Goal: Information Seeking & Learning: Learn about a topic

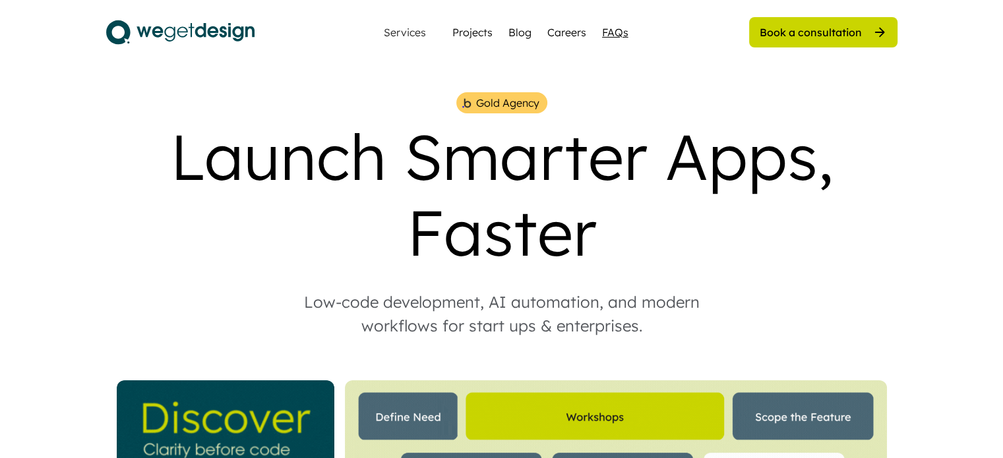
click at [607, 36] on div "FAQs" at bounding box center [615, 32] width 26 height 16
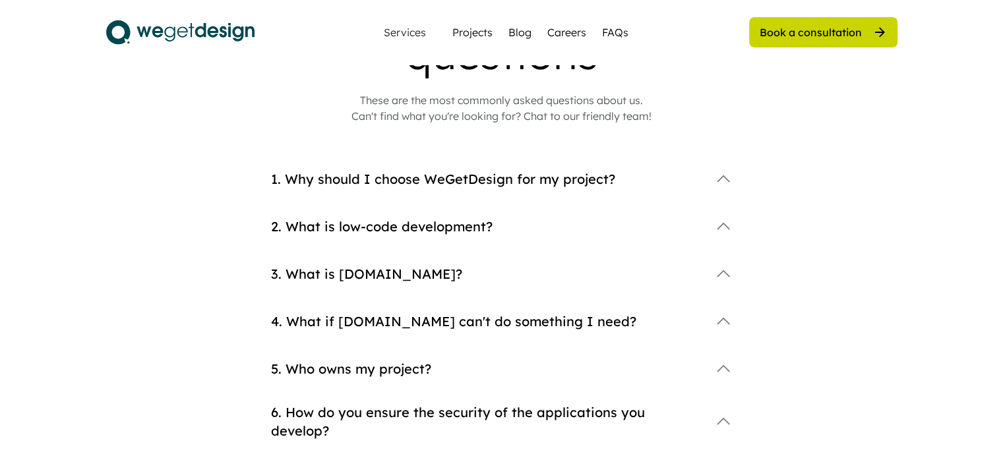
scroll to position [132, 0]
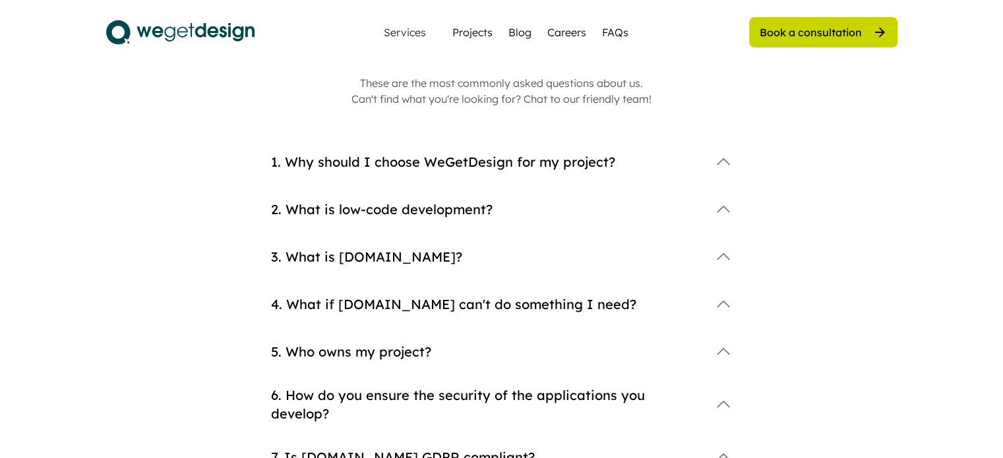
click at [519, 163] on div "1. Why should I choose WeGetDesign for my project?" at bounding box center [486, 162] width 431 height 18
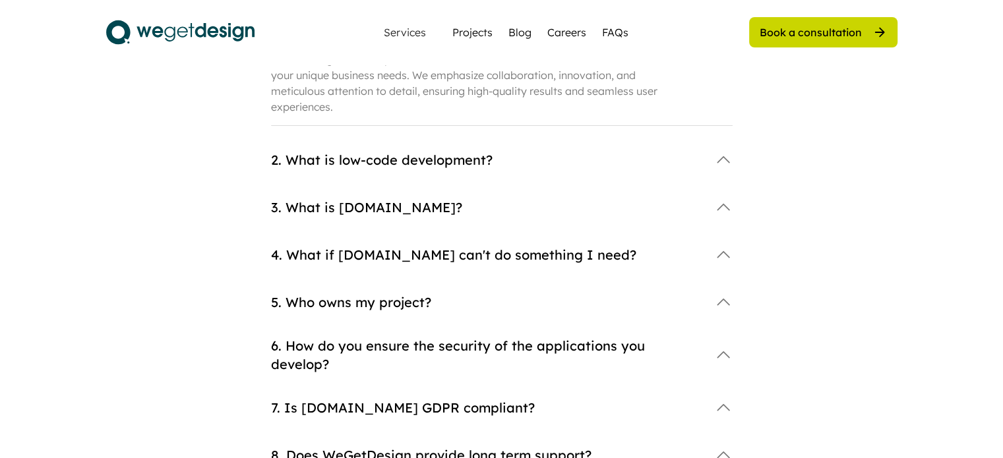
scroll to position [264, 0]
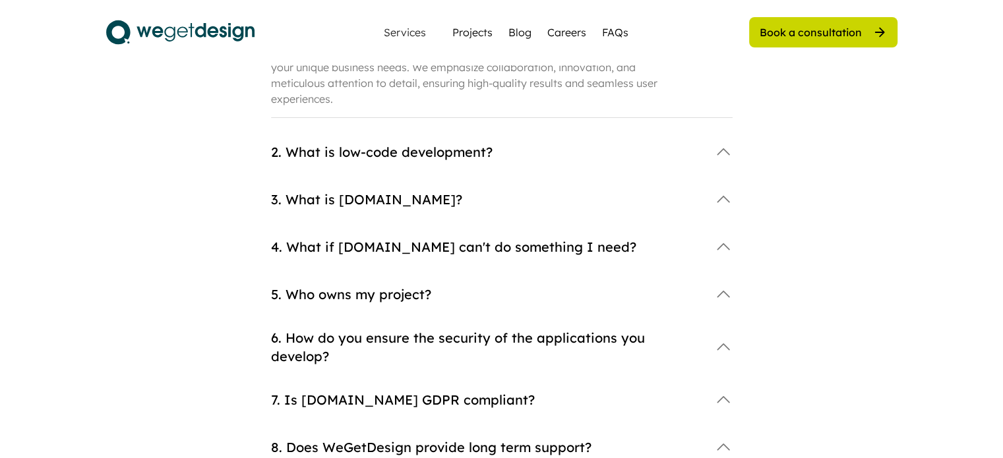
click at [456, 151] on div "2. What is low-code development?" at bounding box center [486, 152] width 431 height 18
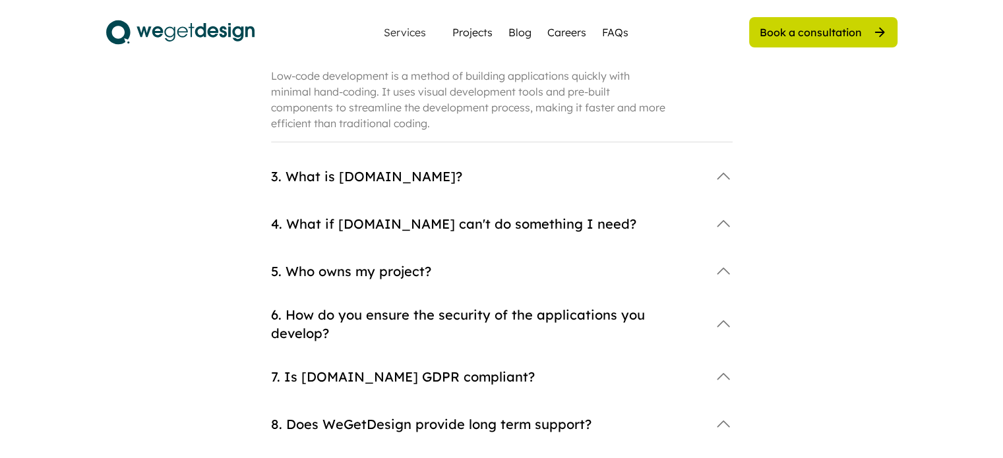
scroll to position [396, 0]
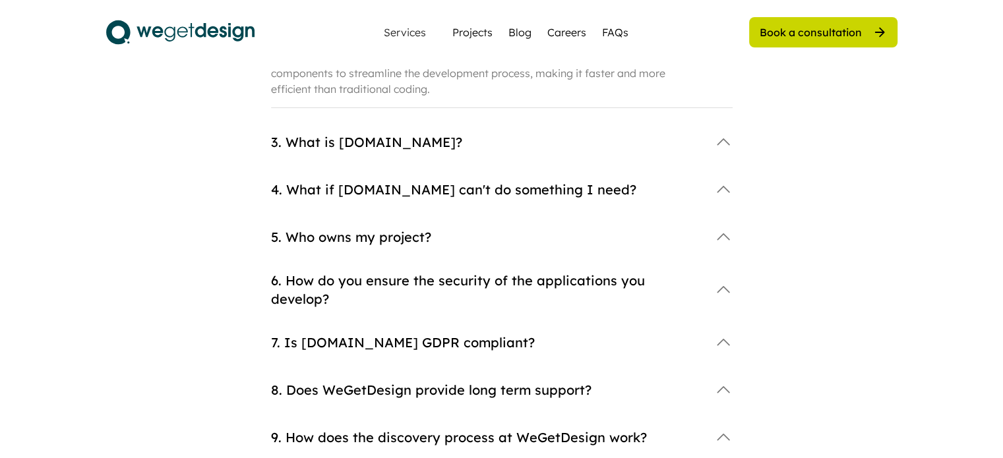
click at [450, 152] on div "3. What is Bubble.io?" at bounding box center [502, 142] width 462 height 26
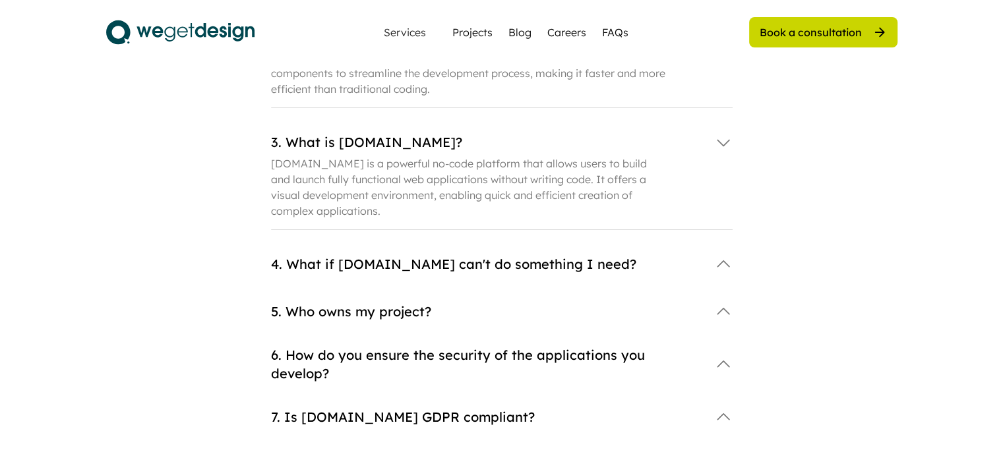
scroll to position [462, 0]
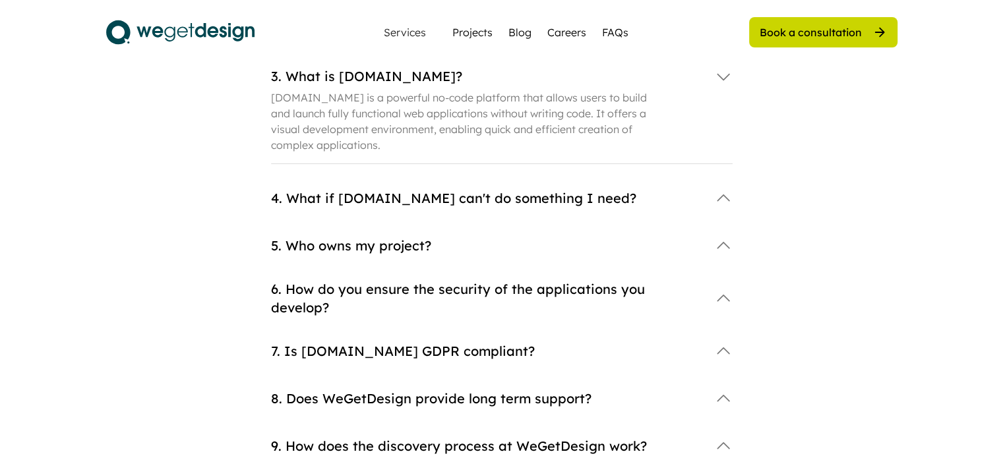
click at [475, 200] on div "4. What if Bubble.io can't do something I need?" at bounding box center [486, 198] width 431 height 18
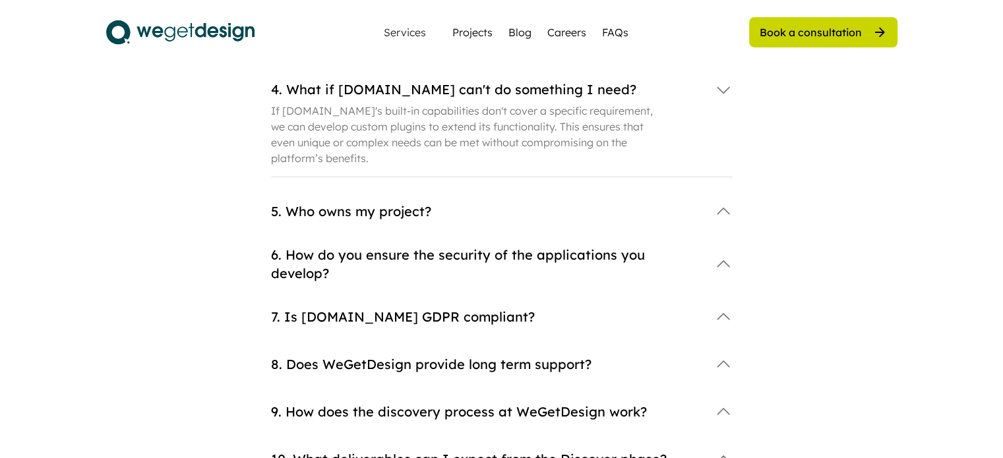
scroll to position [594, 0]
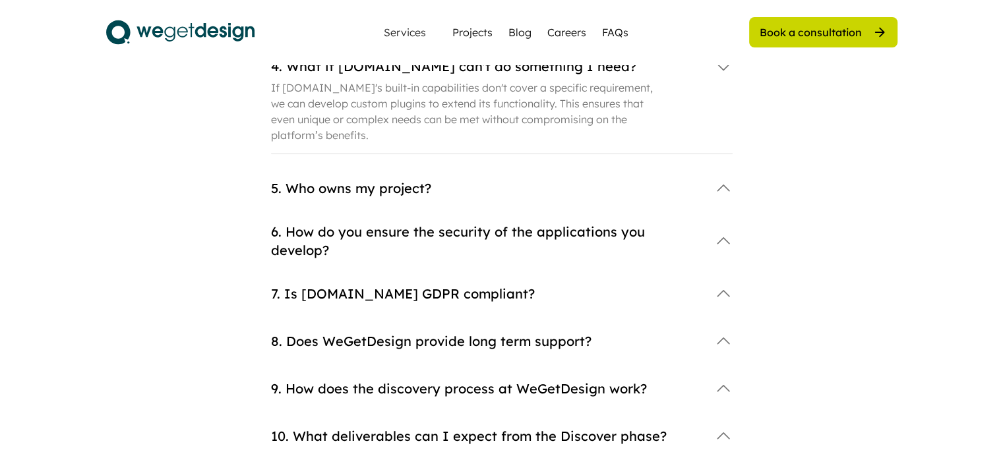
click at [433, 189] on div "5. Who owns my project?" at bounding box center [486, 188] width 431 height 18
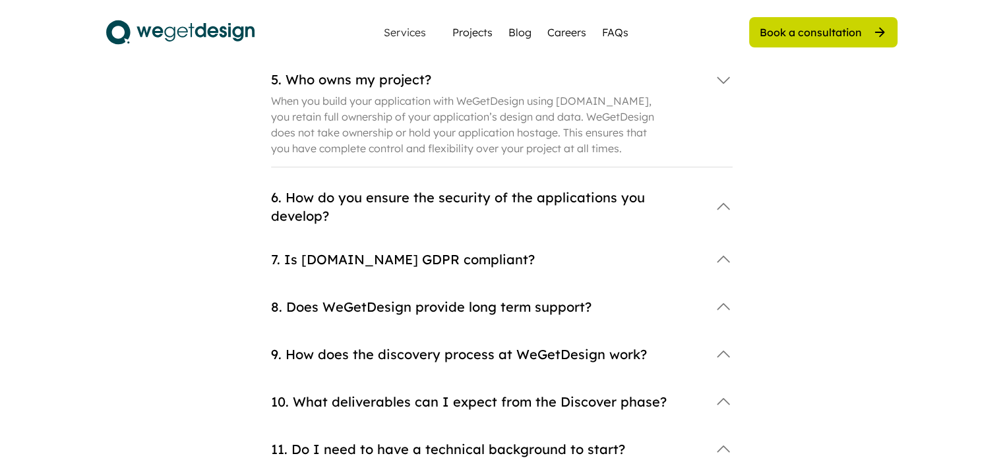
scroll to position [726, 0]
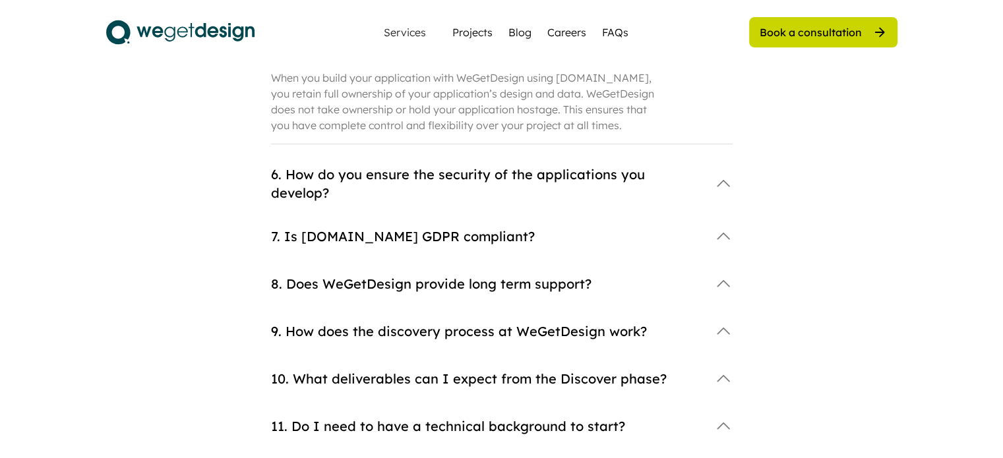
click at [516, 183] on div "6. How do you ensure the security of the applications you develop?" at bounding box center [486, 184] width 431 height 37
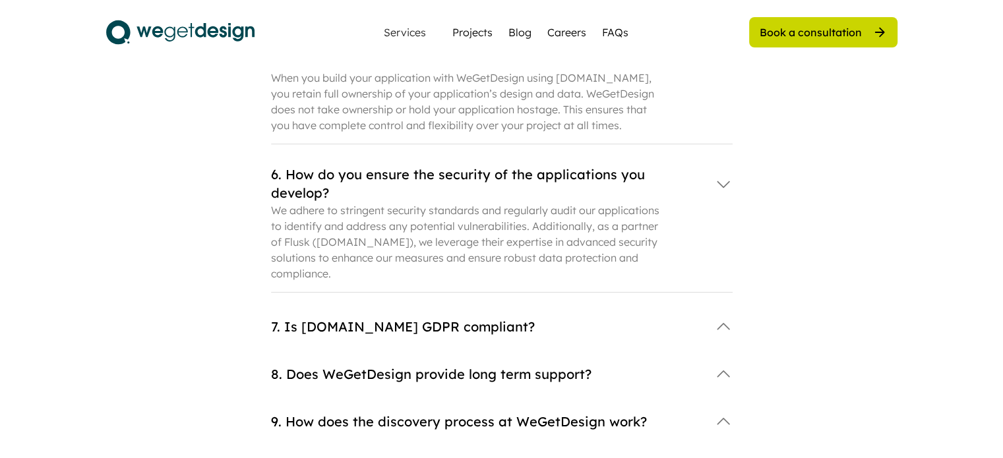
click at [525, 318] on div "7. Is Bubble.io GDPR compliant?" at bounding box center [486, 327] width 431 height 18
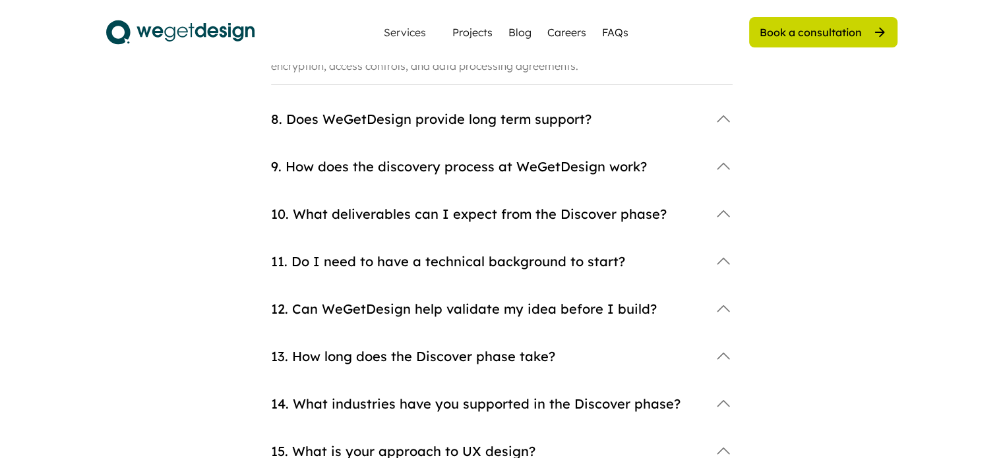
scroll to position [1121, 0]
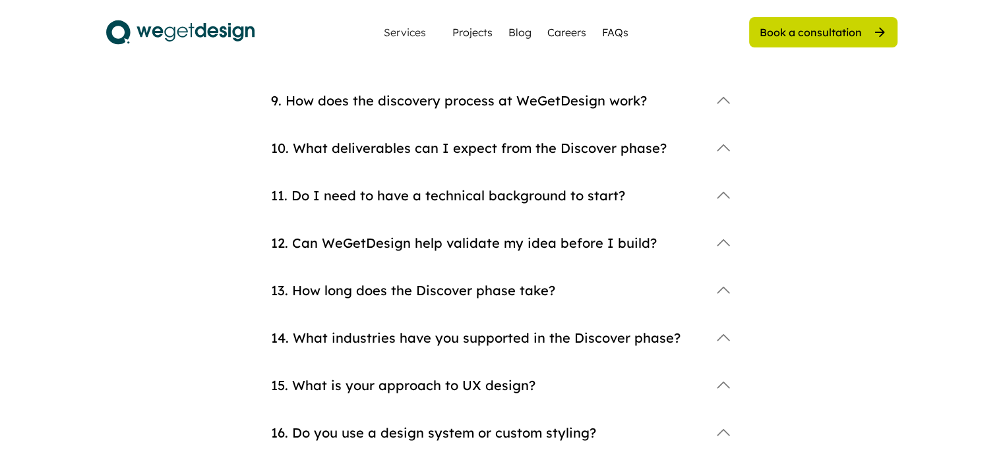
click at [522, 187] on div "11. Do I need to have a technical background to start?" at bounding box center [486, 196] width 431 height 18
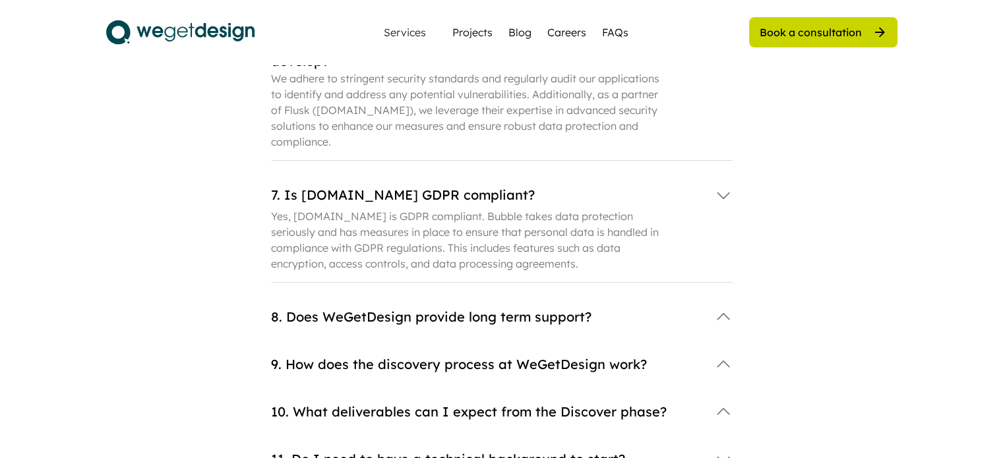
scroll to position [857, 0]
